Goal: Find contact information: Find contact information

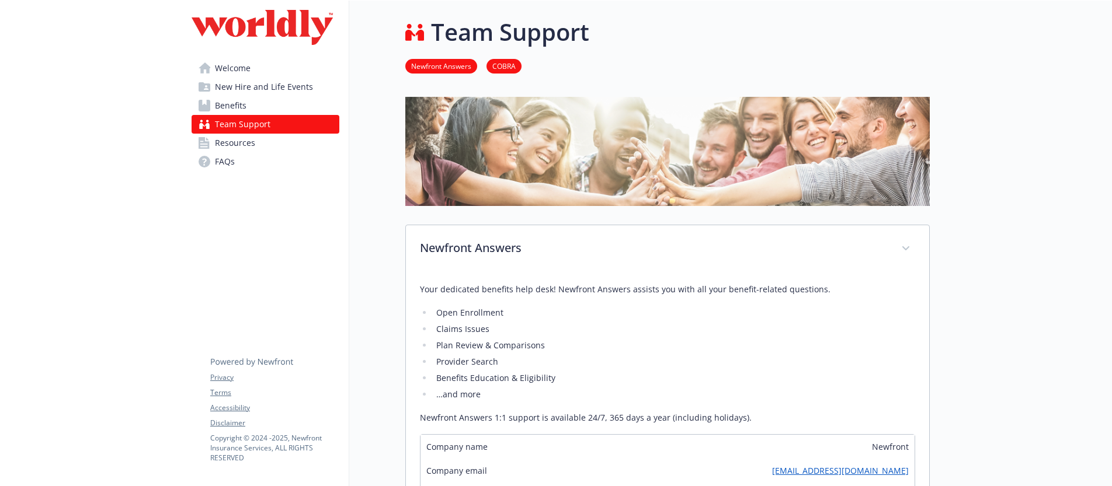
scroll to position [93, 0]
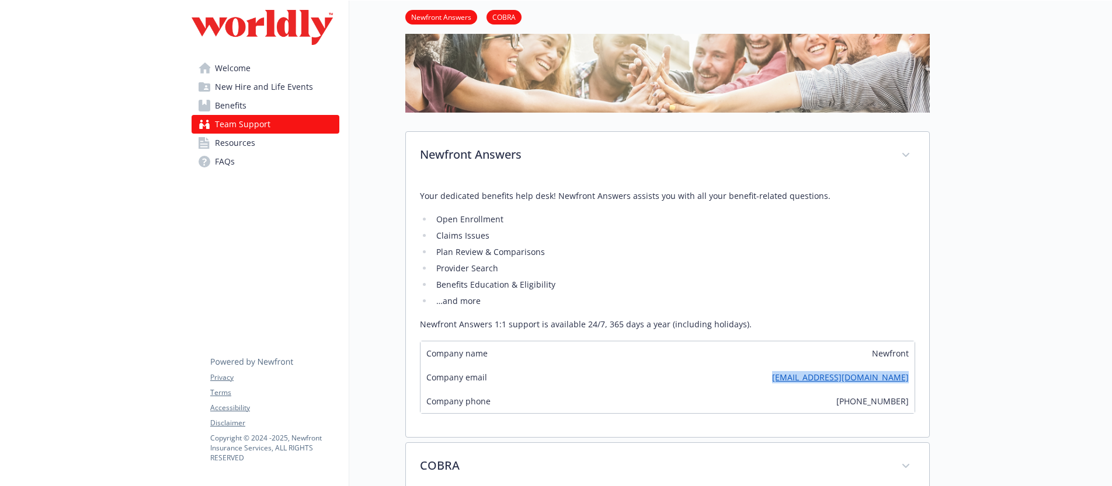
drag, startPoint x: 913, startPoint y: 383, endPoint x: 785, endPoint y: 383, distance: 127.9
click at [785, 383] on div "Company email [EMAIL_ADDRESS][DOMAIN_NAME]" at bounding box center [667, 377] width 494 height 24
copy link "[EMAIL_ADDRESS][DOMAIN_NAME]"
